Goal: Task Accomplishment & Management: Manage account settings

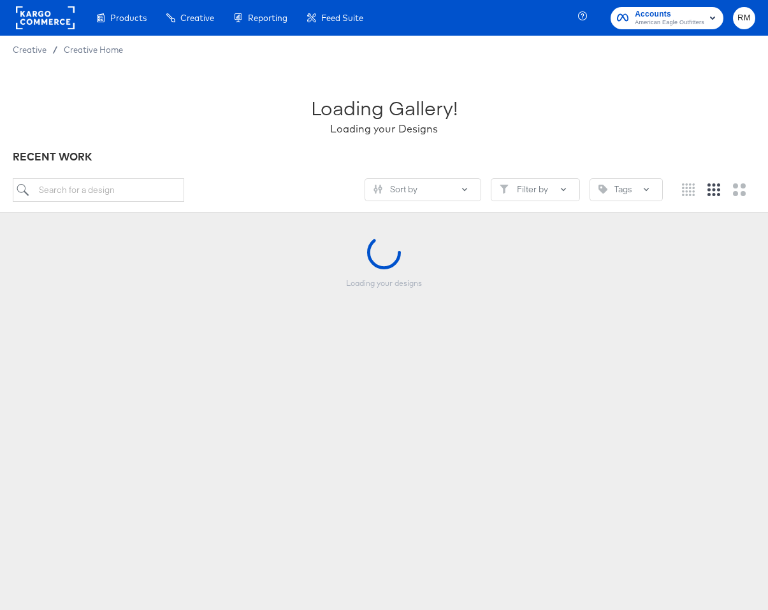
click at [689, 24] on span "American Eagle Outfitters" at bounding box center [669, 23] width 69 height 10
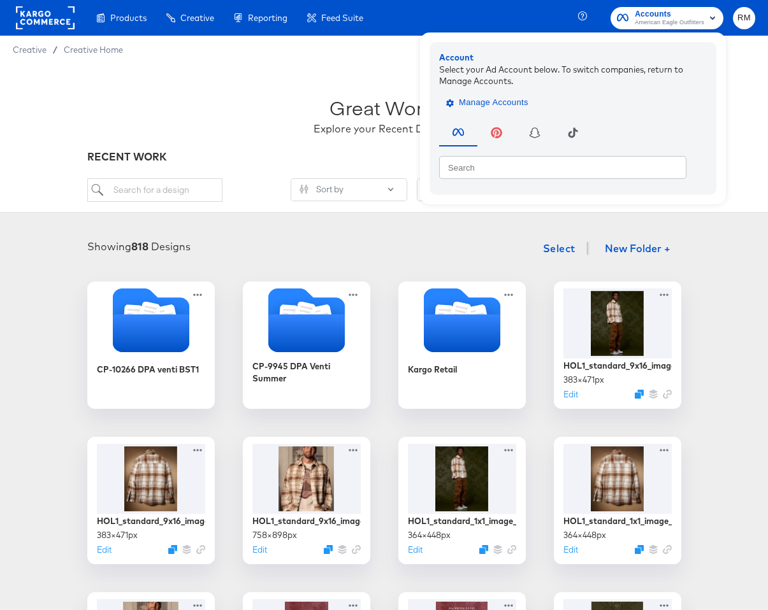
click at [501, 110] on button "Manage Accounts" at bounding box center [488, 102] width 99 height 19
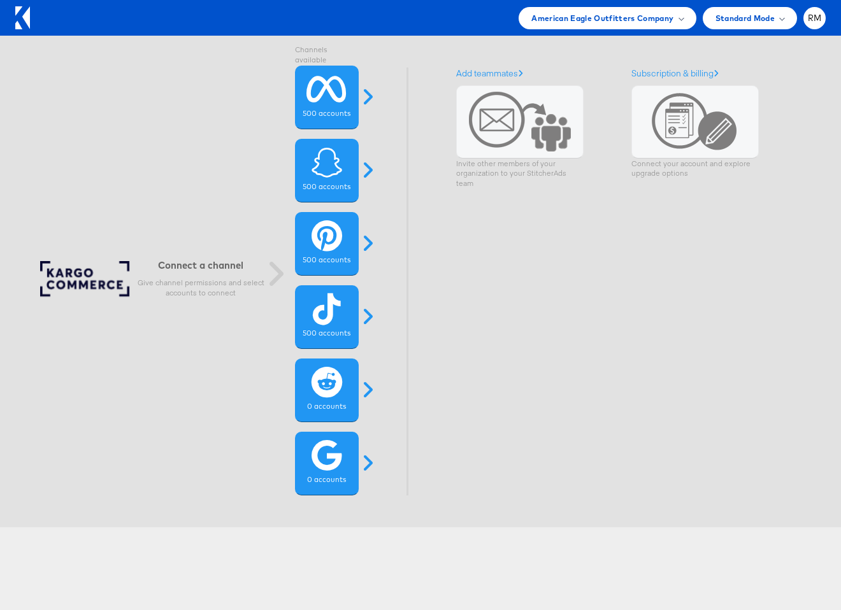
click at [645, 0] on div "American Eagle Outfitters Company Switch Company Albertsons - AMC Aldi AMP - Gi…" at bounding box center [420, 18] width 841 height 36
click at [642, 23] on span "American Eagle Outfitters Company" at bounding box center [602, 17] width 142 height 13
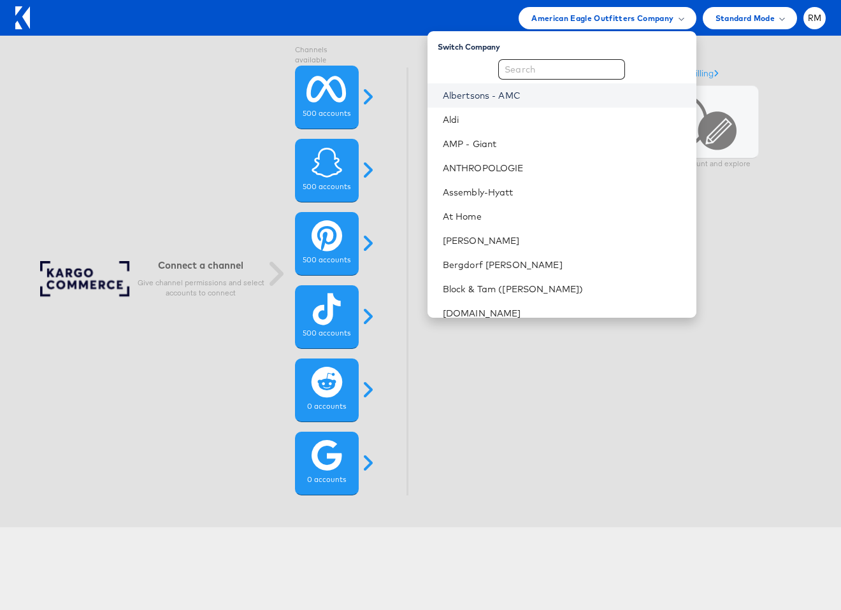
click at [550, 89] on link "Albertsons - AMC" at bounding box center [564, 95] width 243 height 13
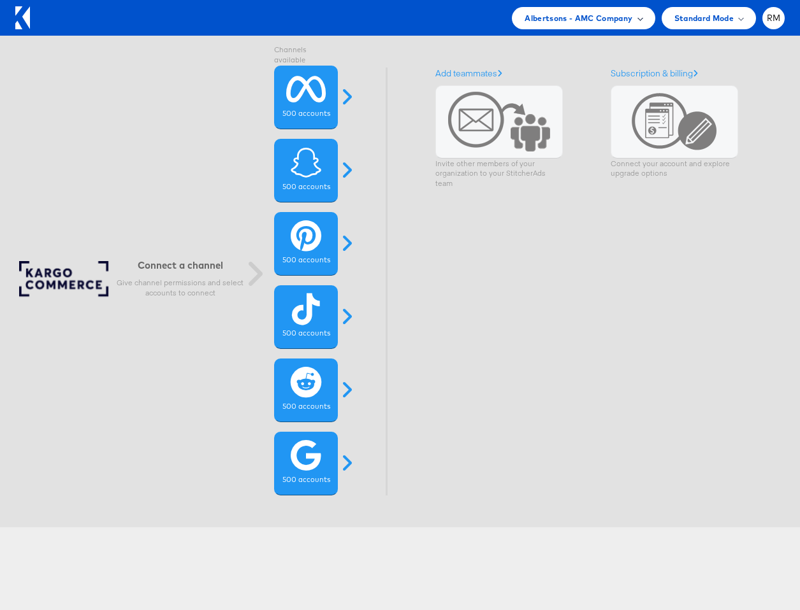
click at [595, 24] on div "Albertsons - AMC Company" at bounding box center [583, 18] width 143 height 22
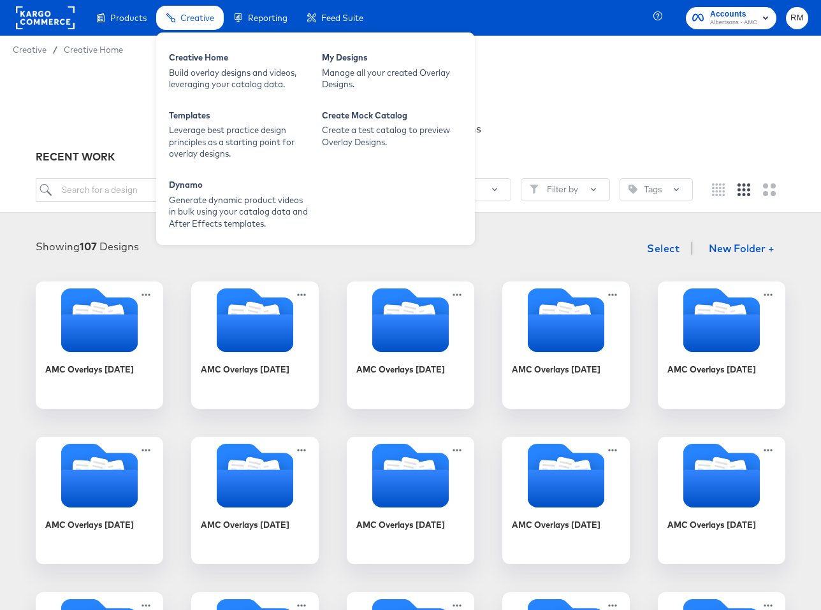
click at [199, 21] on span "Creative" at bounding box center [197, 18] width 34 height 10
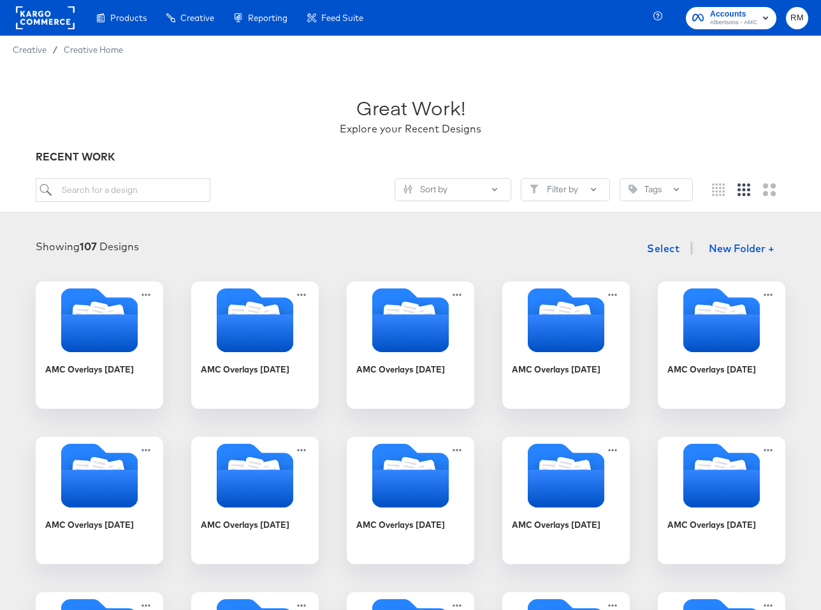
click at [174, 251] on div "Showing 107 Designs Select New Folder +" at bounding box center [410, 249] width 795 height 26
click at [758, 17] on icon "button" at bounding box center [765, 17] width 15 height 15
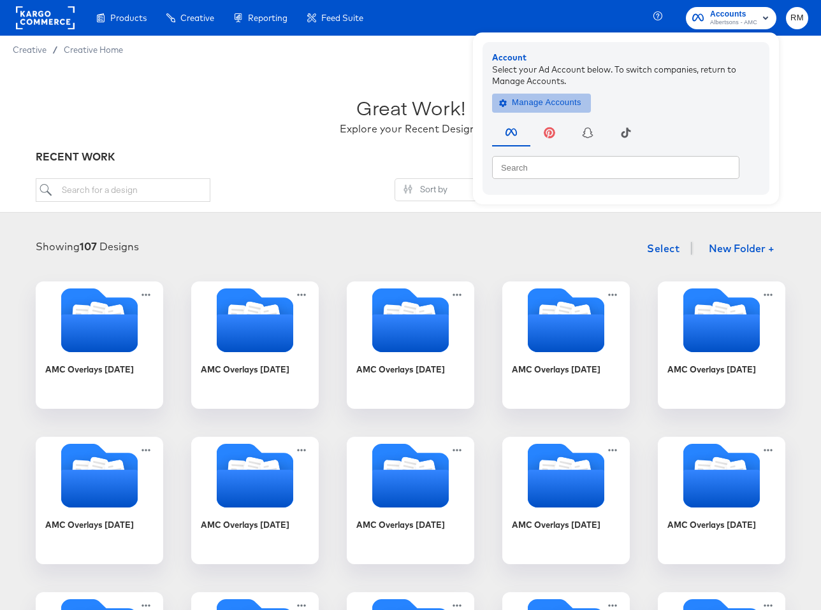
click at [573, 106] on span "Manage Accounts" at bounding box center [541, 103] width 80 height 15
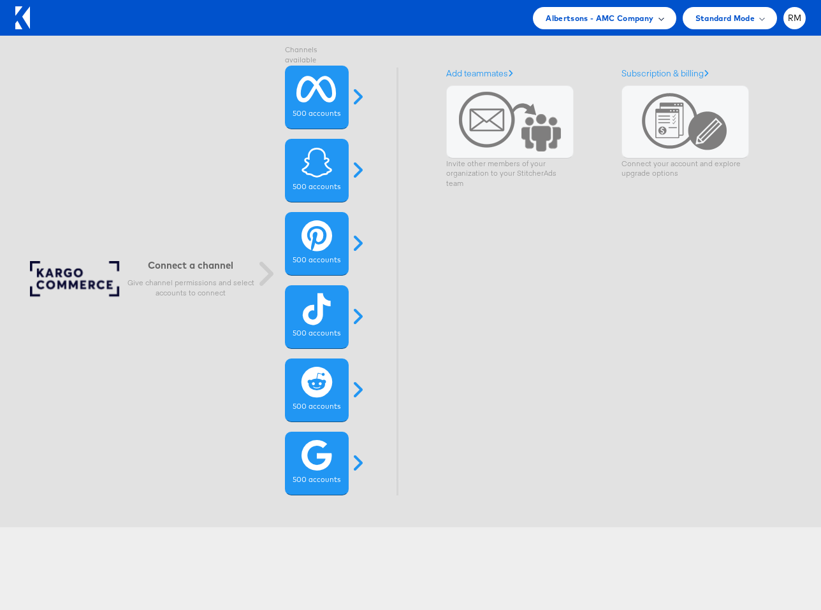
click at [648, 19] on span "Albertsons - AMC Company" at bounding box center [599, 17] width 108 height 13
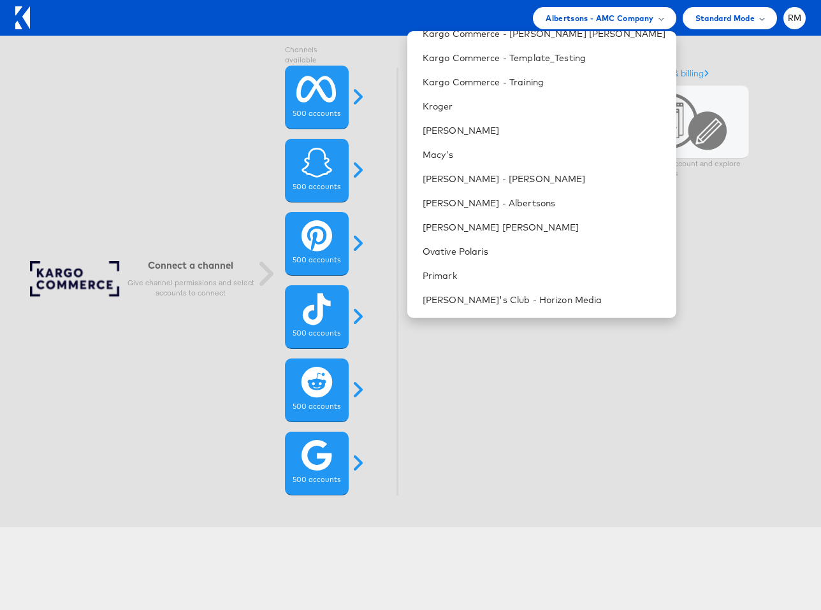
scroll to position [426, 0]
click at [567, 192] on li "[PERSON_NAME] - Albertsons" at bounding box center [541, 203] width 269 height 24
click at [564, 201] on link "[PERSON_NAME] - Albertsons" at bounding box center [543, 202] width 243 height 13
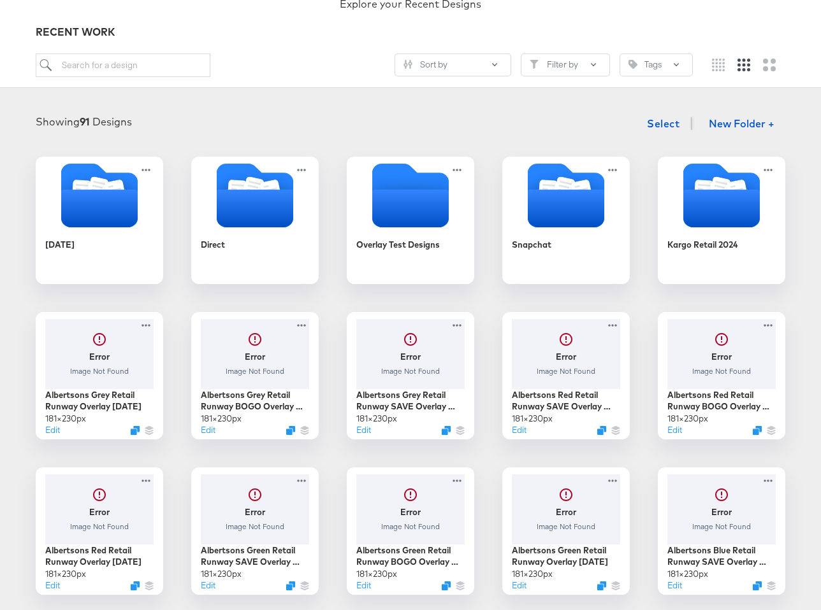
scroll to position [128, 0]
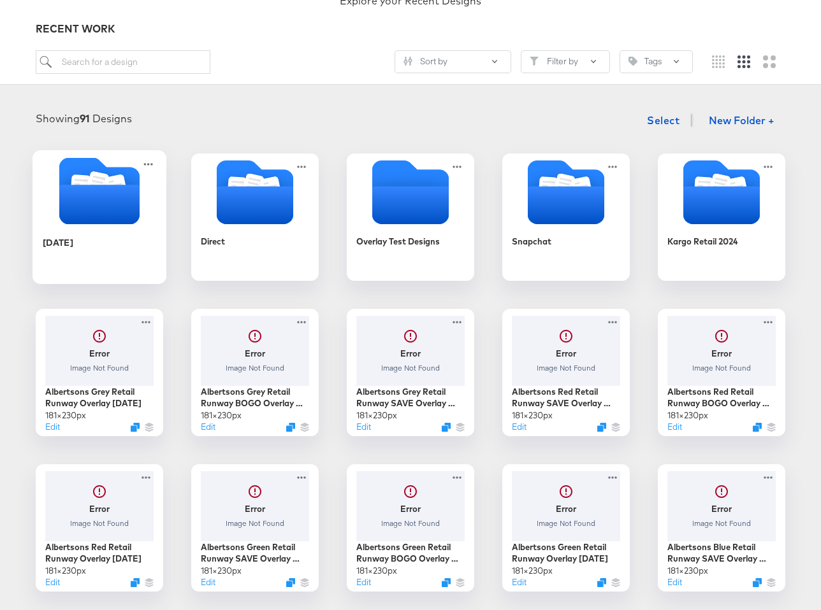
click at [69, 220] on icon "Folder" at bounding box center [99, 205] width 80 height 40
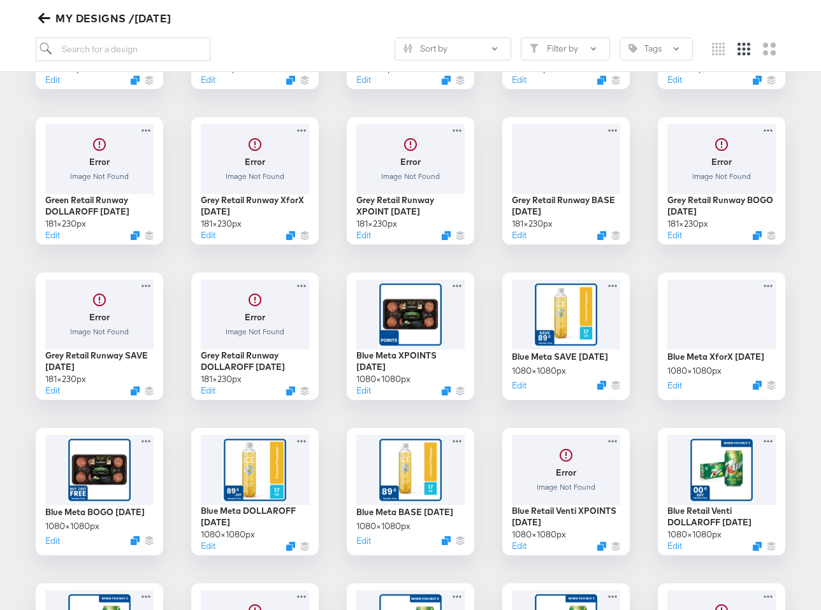
scroll to position [3033, 0]
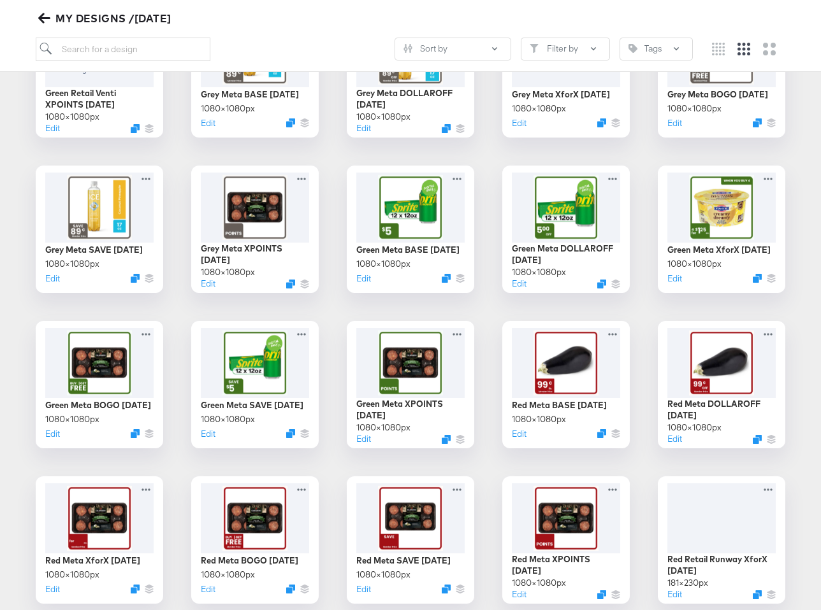
scroll to position [2187, 0]
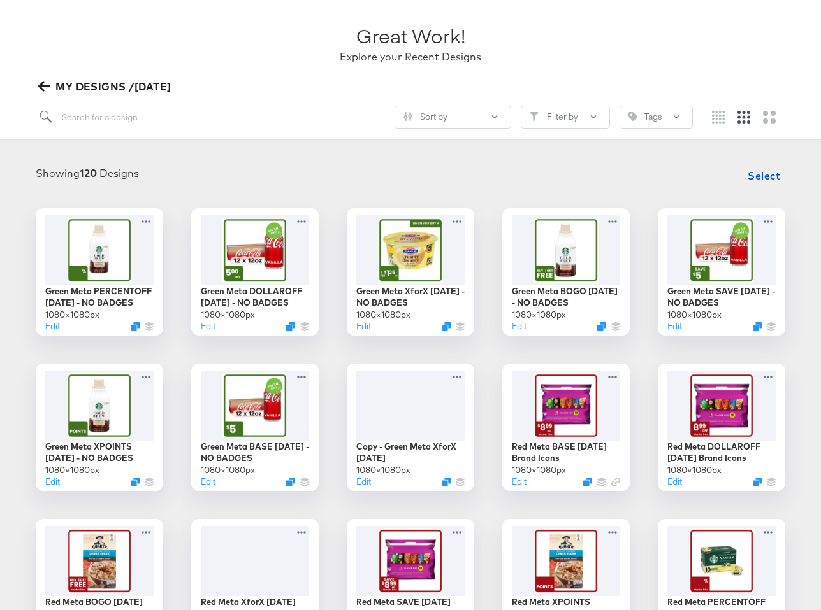
scroll to position [75, 0]
